Goal: Information Seeking & Learning: Understand process/instructions

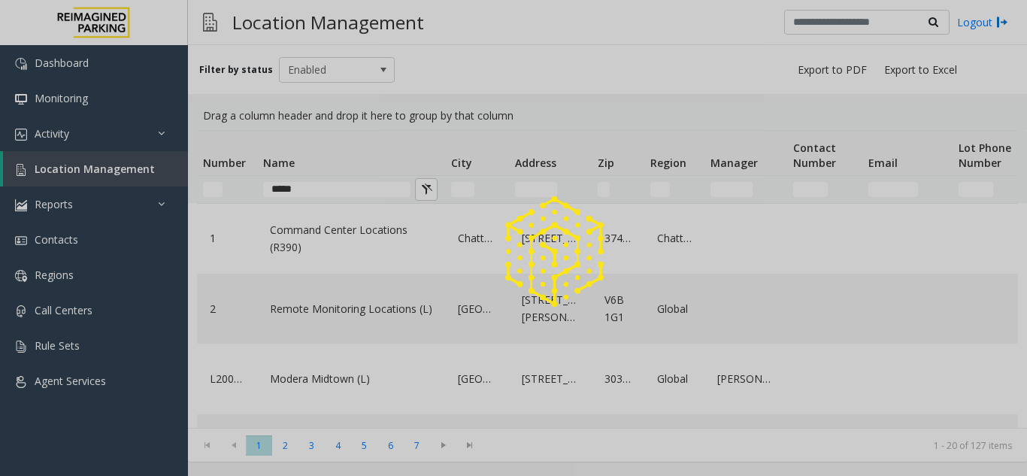
type input "*****"
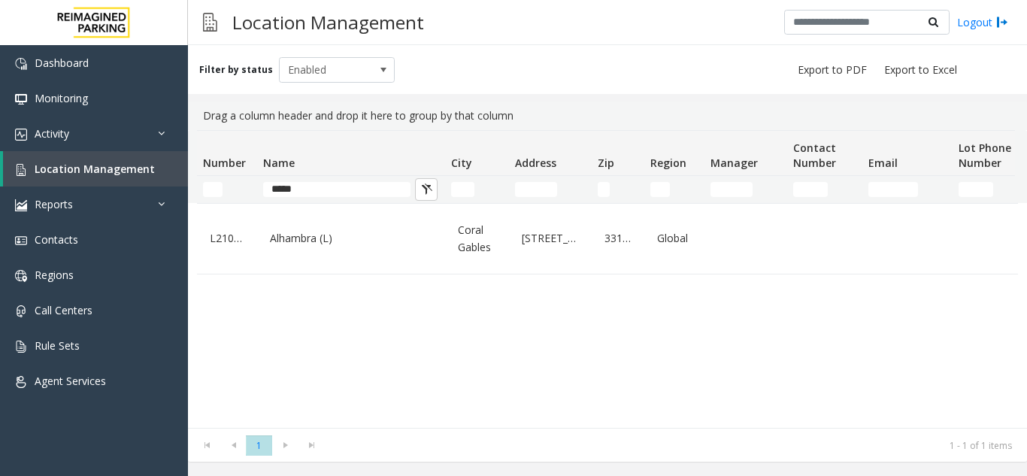
click at [338, 241] on link "Alhambra (L)" at bounding box center [351, 238] width 170 height 24
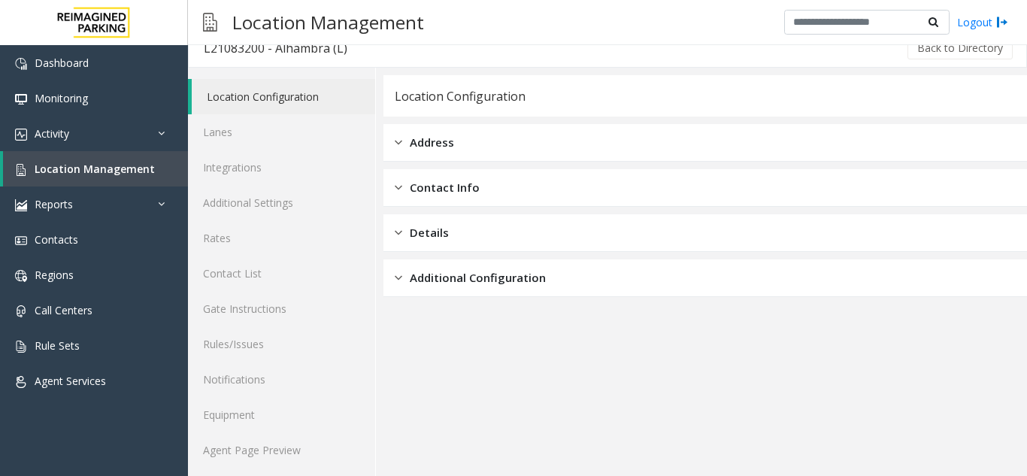
scroll to position [20, 0]
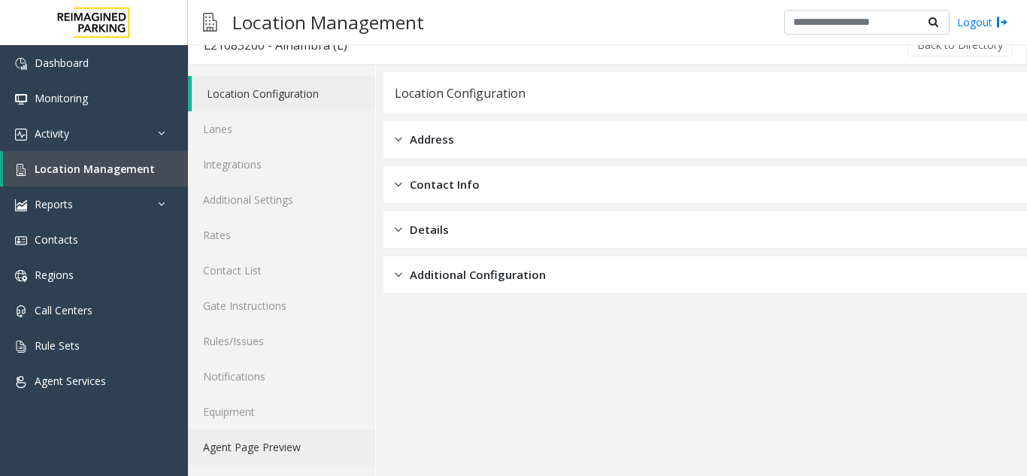
click at [289, 437] on link "Agent Page Preview" at bounding box center [281, 446] width 187 height 35
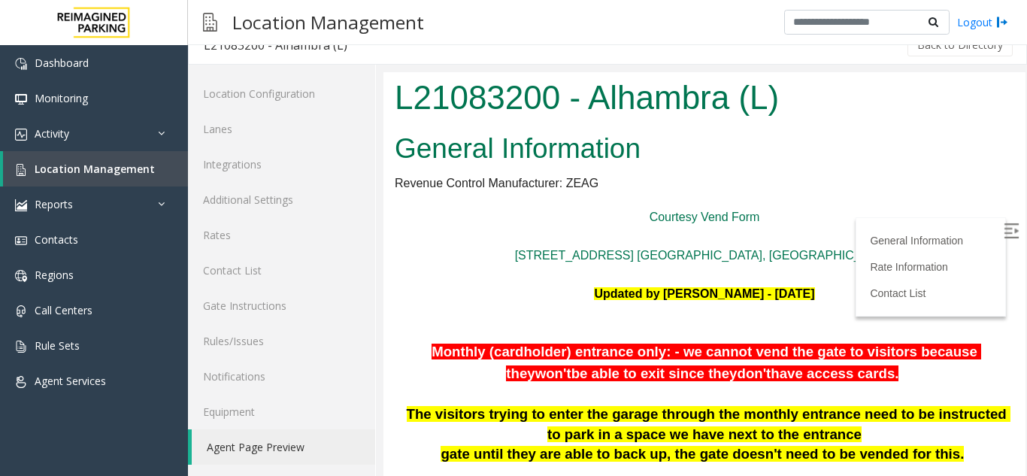
click at [1003, 232] on img at bounding box center [1010, 230] width 15 height 15
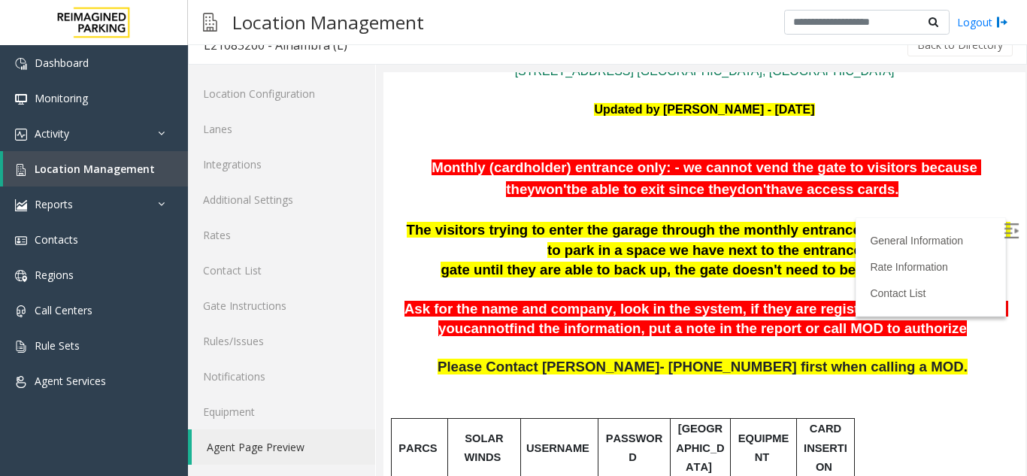
scroll to position [150, 0]
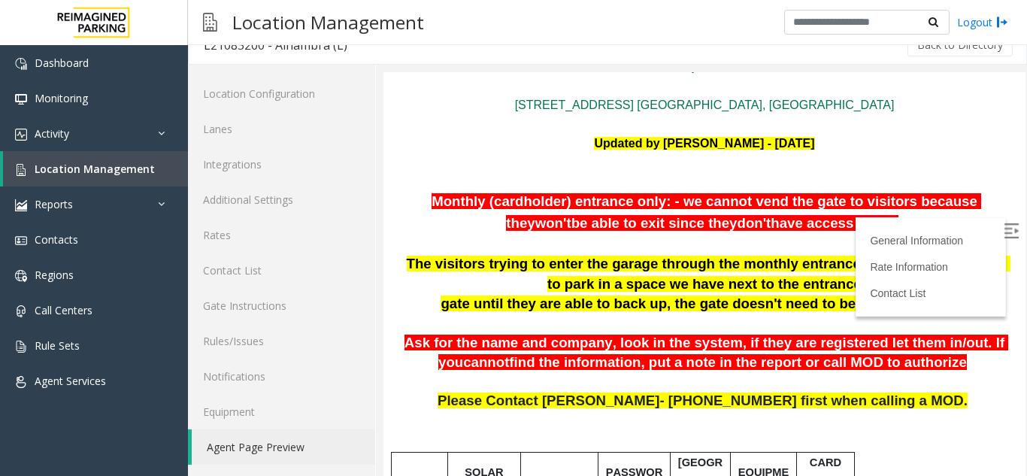
click at [431, 199] on span "Monthly (cardholder) entrance only: - we cannot vend the gate to visitors becau…" at bounding box center [705, 212] width 549 height 38
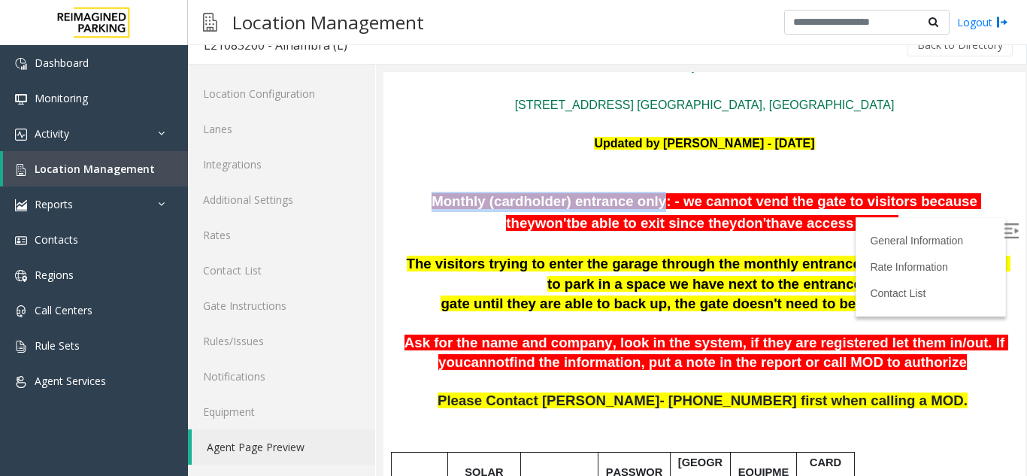
drag, startPoint x: 401, startPoint y: 203, endPoint x: 567, endPoint y: 205, distance: 165.4
click at [615, 201] on p "Monthly (cardholder) entrance only: - we cannot vend the gate to visitors becau…" at bounding box center [704, 213] width 619 height 42
click at [567, 205] on span "Monthly (cardholder) entrance only: - we cannot vend the gate to visitors becau…" at bounding box center [705, 212] width 549 height 38
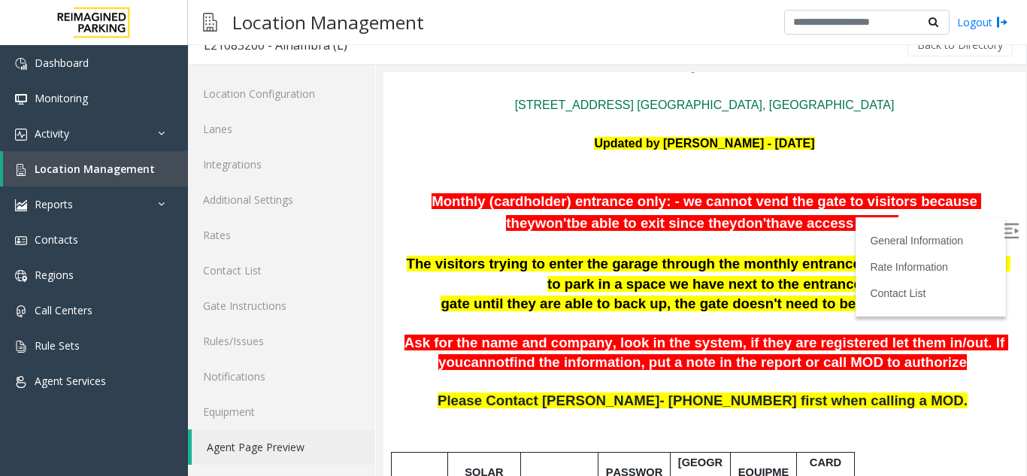
click at [705, 238] on p at bounding box center [704, 244] width 619 height 20
click at [573, 211] on p "Monthly (cardholder) entrance only: - we cannot vend the gate to visitors becau…" at bounding box center [704, 213] width 619 height 42
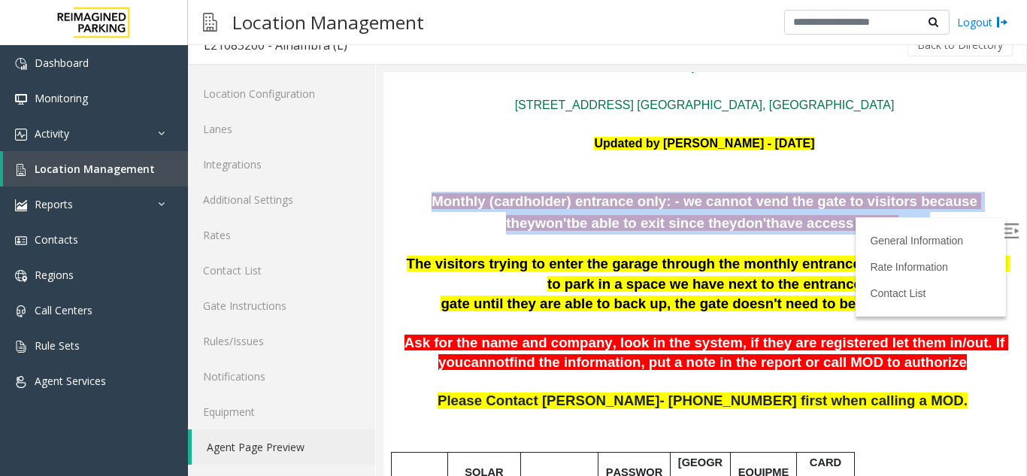
click at [573, 211] on p "Monthly (cardholder) entrance only: - we cannot vend the gate to visitors becau…" at bounding box center [704, 213] width 619 height 42
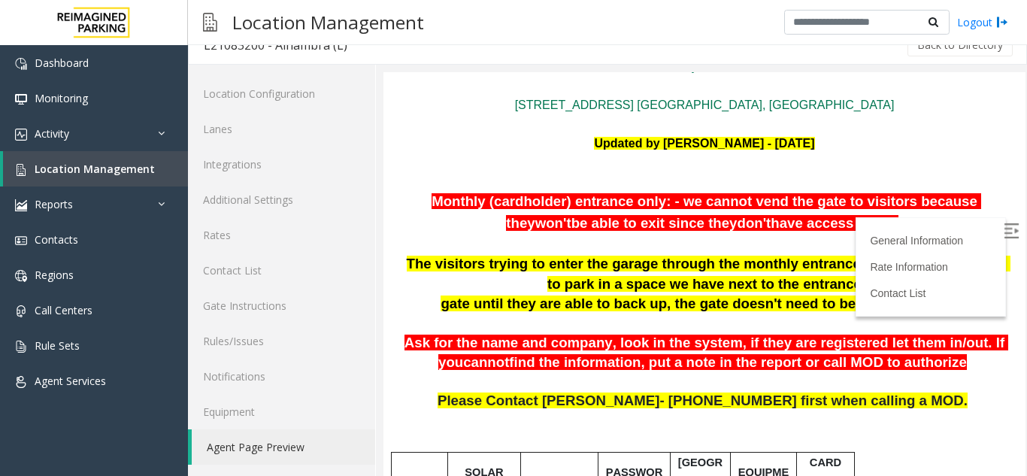
click at [652, 267] on span "The visitors trying to enter the garage through the monthly entrance need to be…" at bounding box center [709, 274] width 604 height 36
drag, startPoint x: 411, startPoint y: 204, endPoint x: 665, endPoint y: 189, distance: 254.5
click at [624, 195] on span "Monthly (cardholder) entrance only: - we cannot vend the gate to visitors becau…" at bounding box center [705, 212] width 549 height 38
click at [625, 207] on span "Monthly (cardholder) entrance only: - we cannot vend the gate to visitors becau…" at bounding box center [705, 212] width 549 height 38
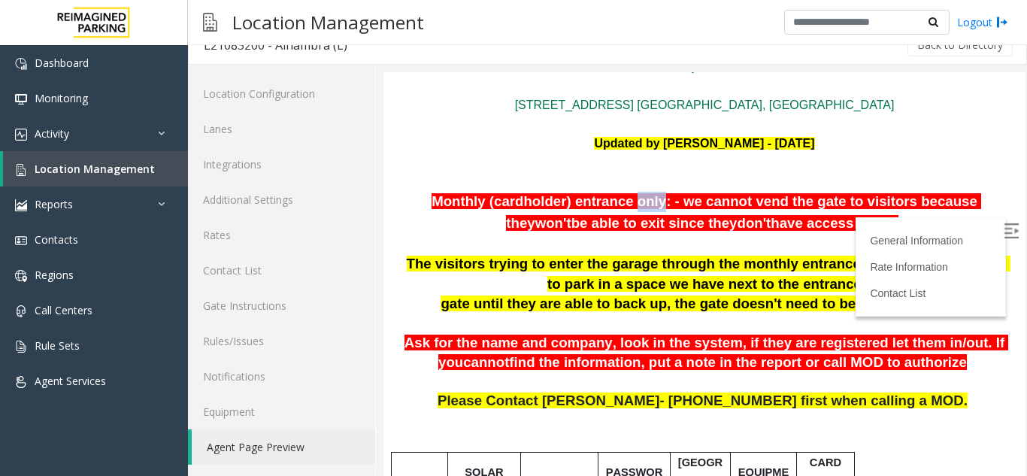
click at [625, 207] on span "Monthly (cardholder) entrance only: - we cannot vend the gate to visitors becau…" at bounding box center [705, 212] width 549 height 38
click at [728, 204] on span "Monthly (cardholder) entrance only: - we cannot vend the gate to visitors becau…" at bounding box center [705, 212] width 549 height 38
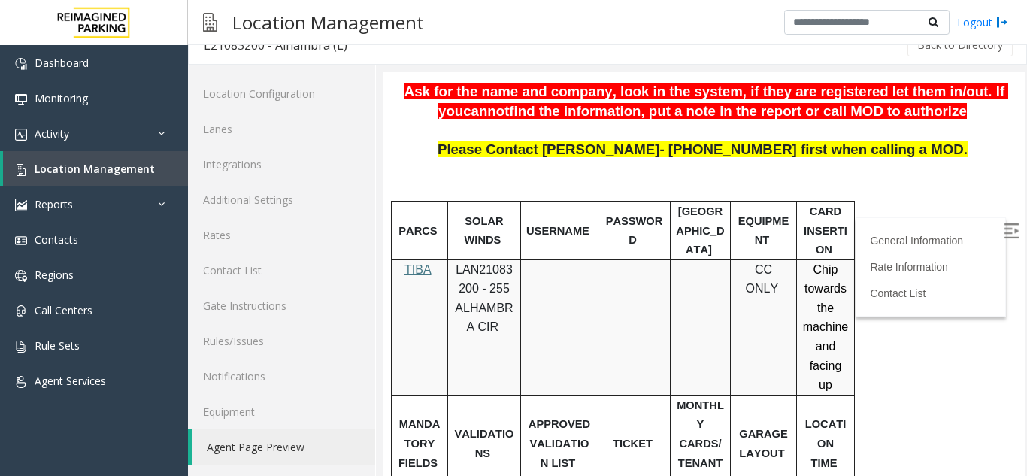
scroll to position [526, 0]
